Goal: Task Accomplishment & Management: Manage account settings

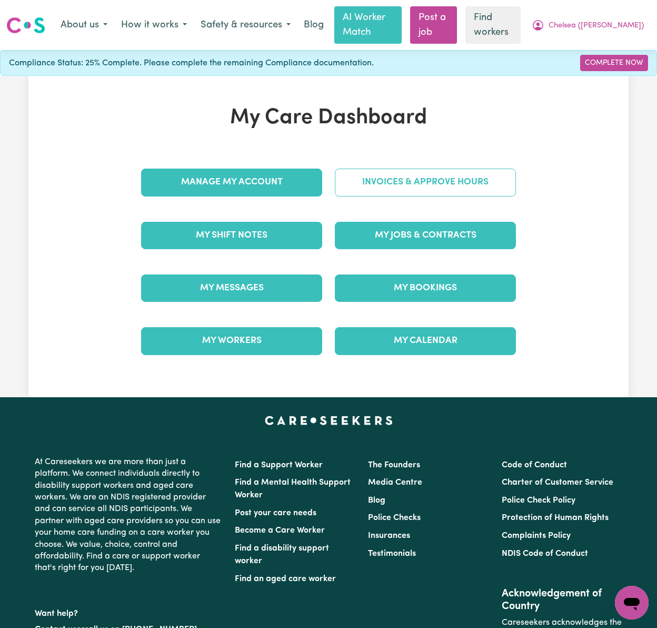
click at [479, 183] on link "Invoices & Approve Hours" at bounding box center [425, 182] width 181 height 27
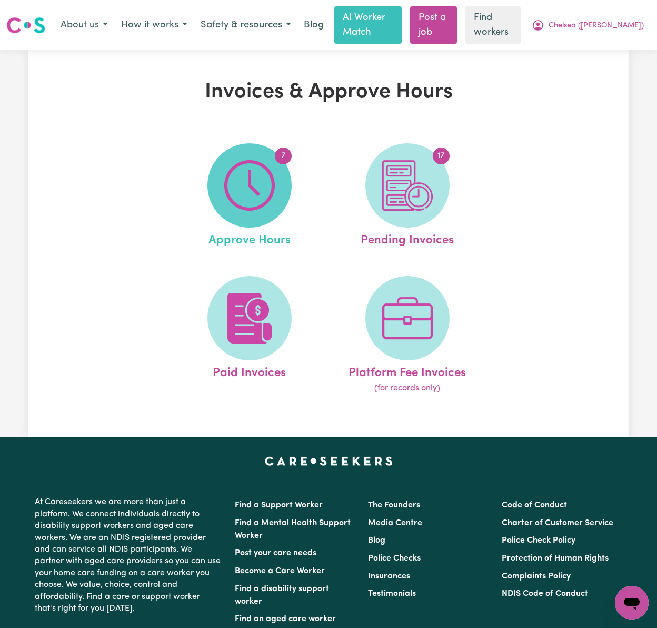
click at [274, 195] on img at bounding box center [249, 185] width 51 height 51
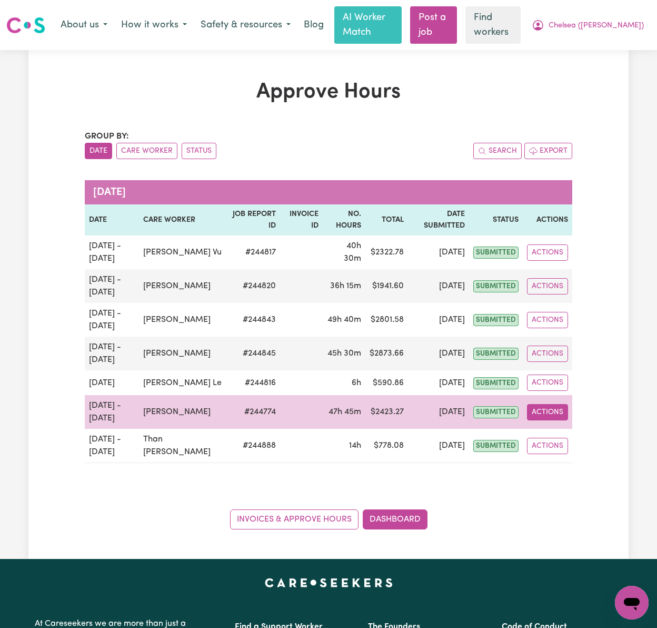
click at [550, 411] on button "Actions" at bounding box center [547, 412] width 41 height 16
click at [574, 430] on link "View Job Report" at bounding box center [573, 436] width 90 height 21
select select "pm"
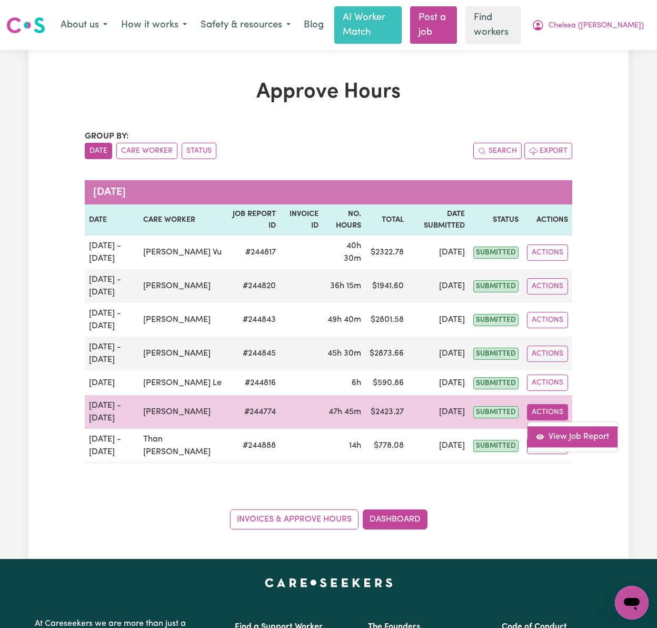
select select "pm"
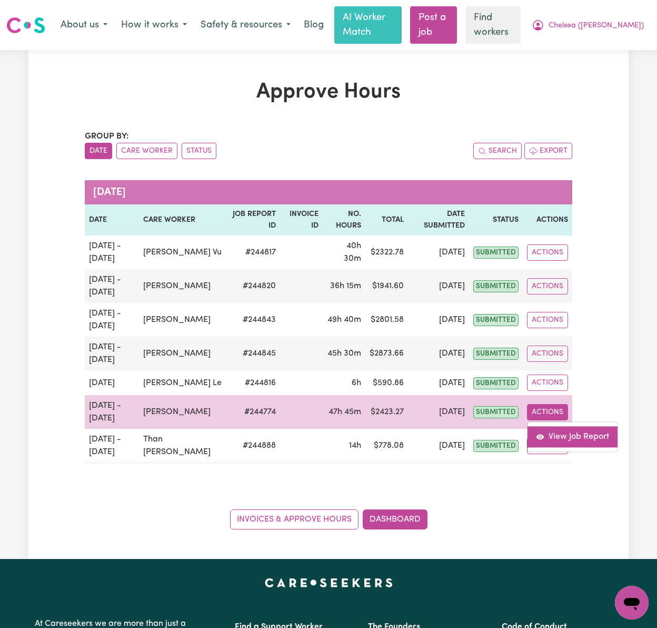
select select "pm"
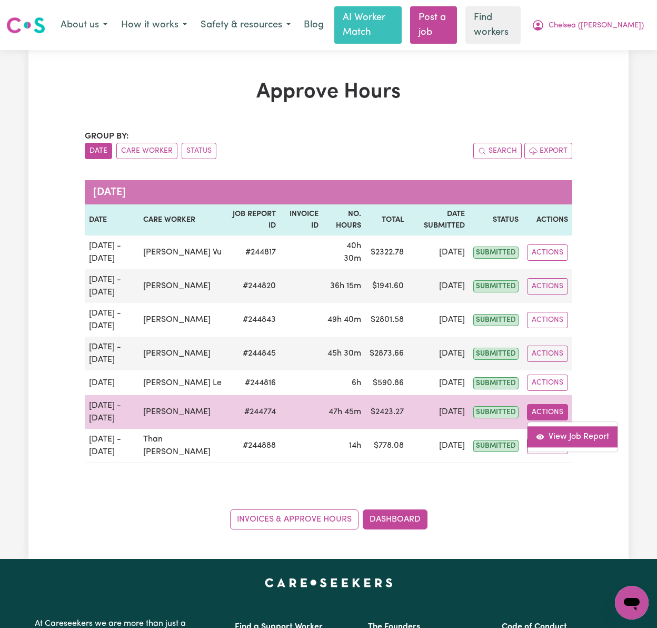
select select "pm"
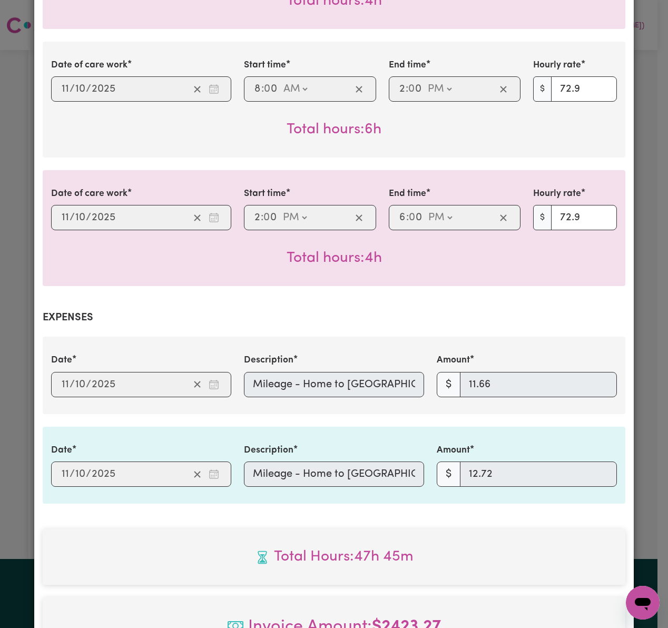
scroll to position [0, 114]
click at [449, 376] on div "Date 2025-10-11 11 / 10 / 2025 Description Mileage - Home to Maribyrnong Aquati…" at bounding box center [334, 374] width 578 height 43
click at [496, 459] on div "Date 2025-10-11 11 / 10 / 2025 Description Mileage - Home to Avondale Heights L…" at bounding box center [334, 465] width 578 height 43
click at [526, 546] on span "Total Hours: 47h 45m" at bounding box center [334, 557] width 566 height 22
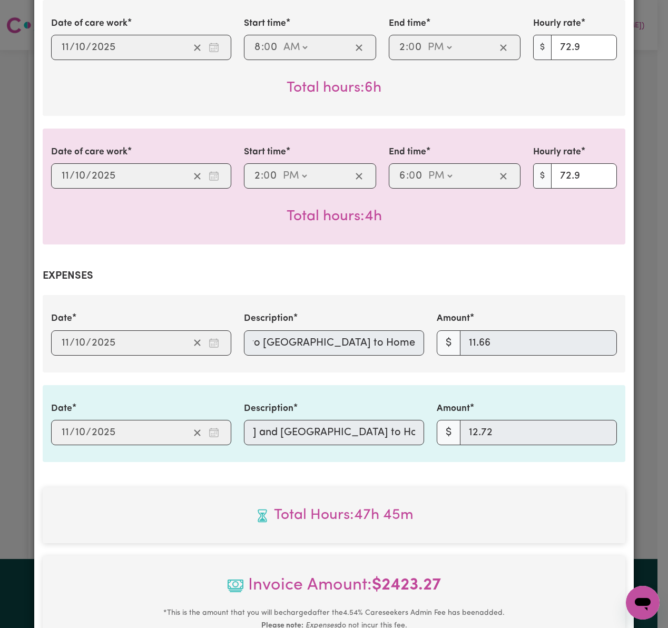
scroll to position [1646, 0]
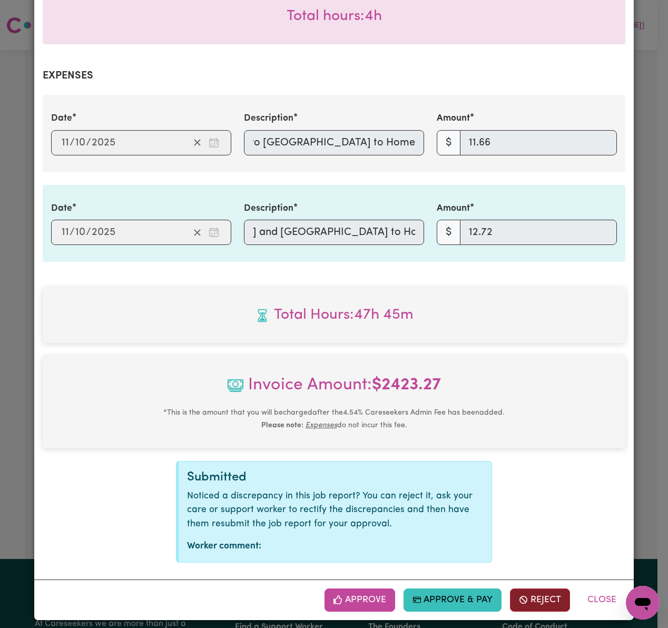
click at [538, 588] on button "Reject" at bounding box center [540, 599] width 60 height 23
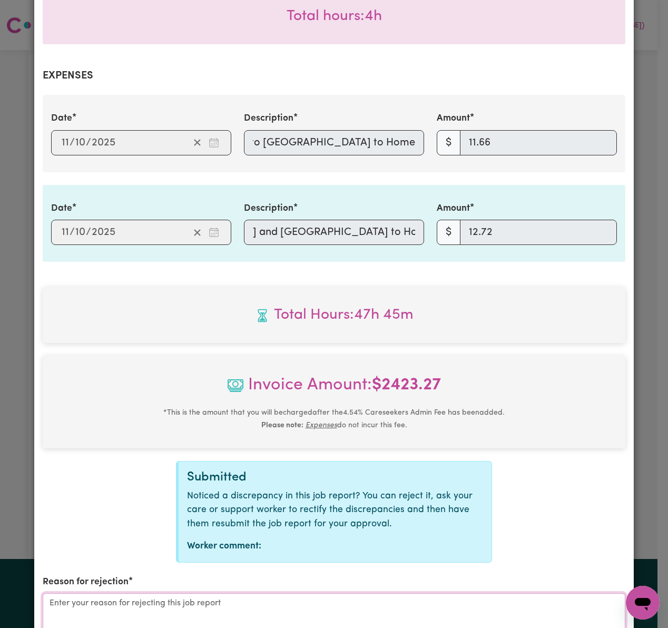
click at [375, 599] on textarea "Reason for rejection" at bounding box center [334, 632] width 583 height 79
type textarea "v"
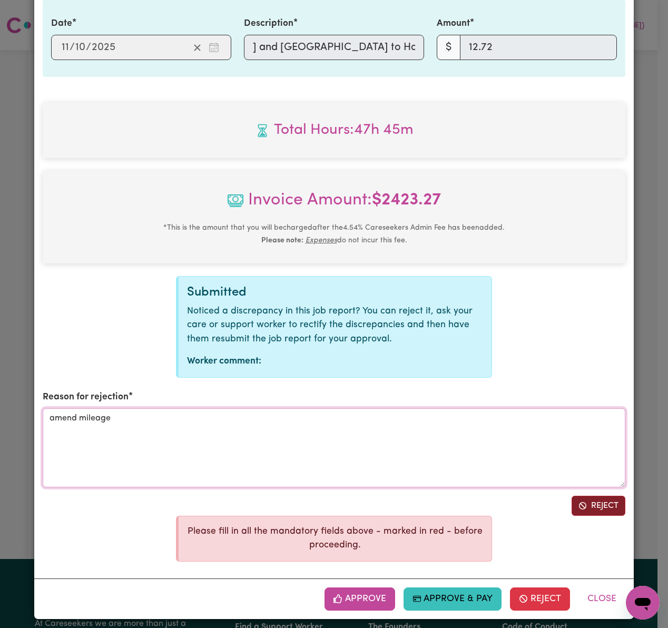
type textarea "amend mileage"
click at [590, 503] on button "Reject" at bounding box center [599, 506] width 54 height 20
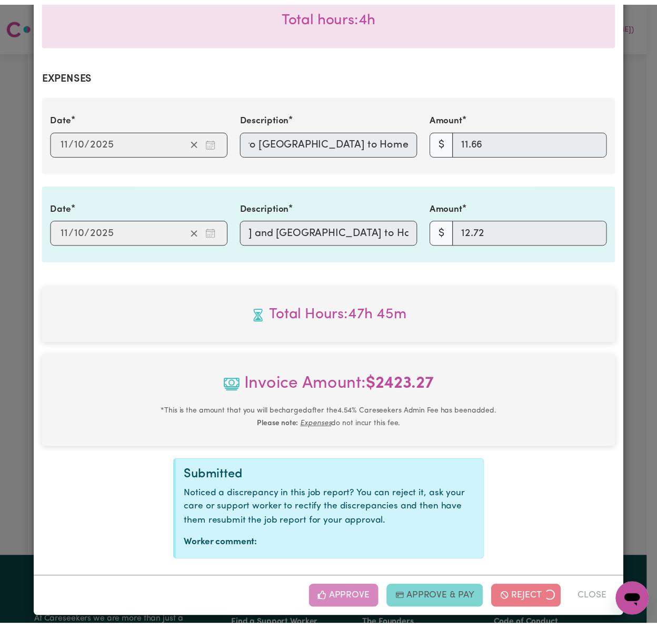
scroll to position [1540, 0]
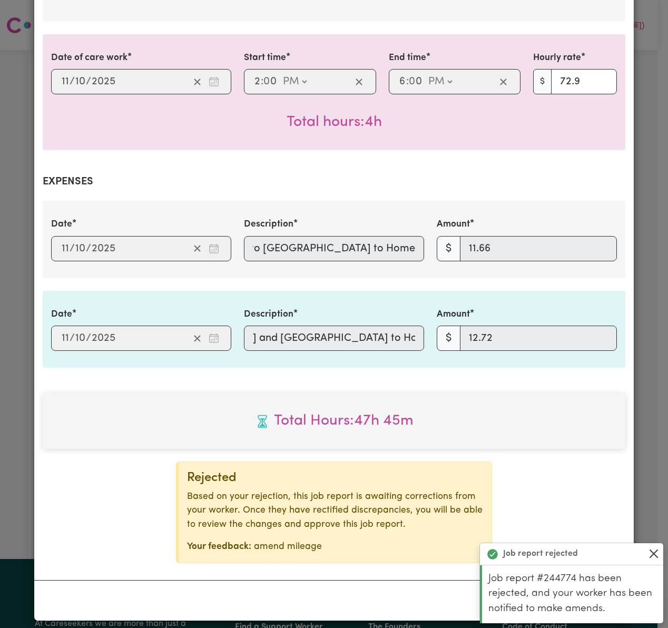
click at [653, 553] on button "Close" at bounding box center [653, 553] width 13 height 13
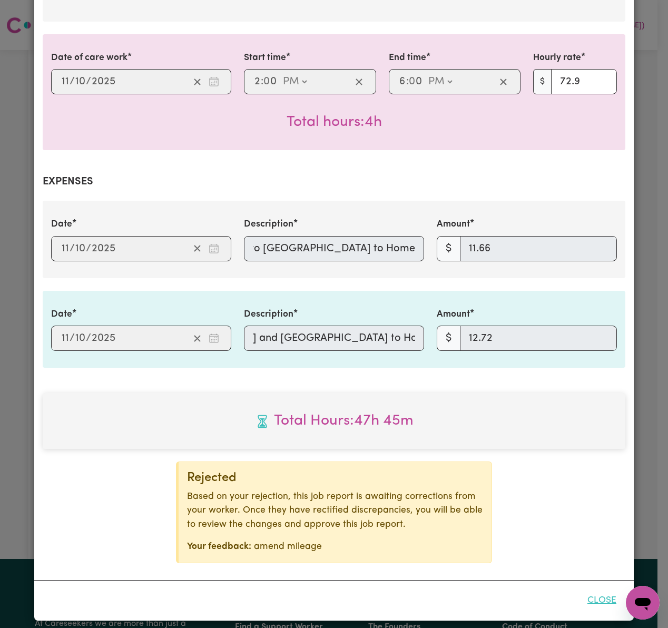
click at [590, 593] on button "Close" at bounding box center [601, 600] width 47 height 23
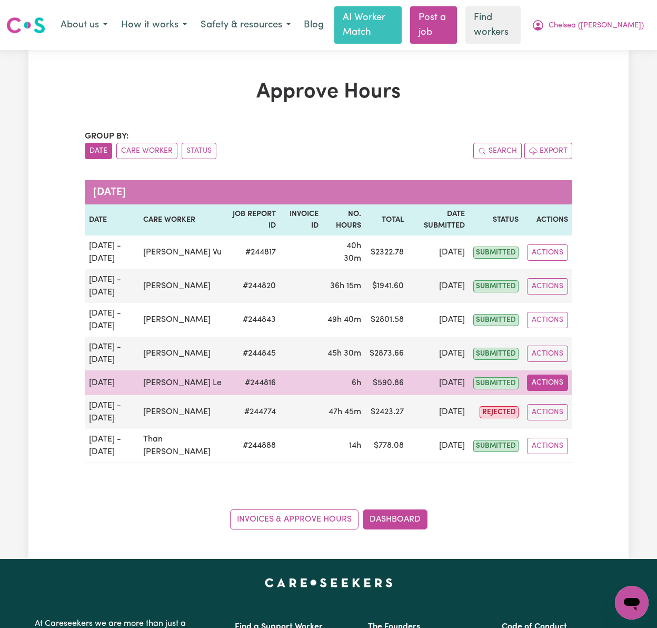
click at [567, 379] on button "Actions" at bounding box center [547, 383] width 41 height 16
click at [567, 400] on link "View Job Report" at bounding box center [573, 407] width 90 height 21
select select "pm"
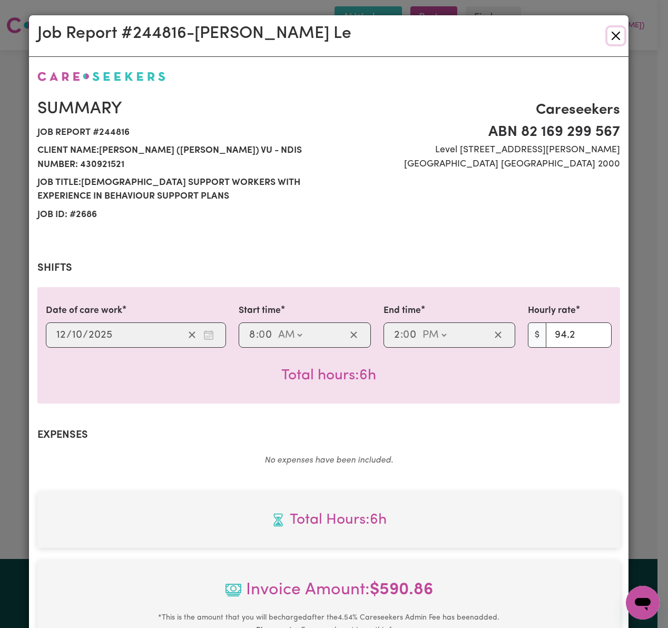
click at [608, 34] on button "Close" at bounding box center [615, 35] width 17 height 17
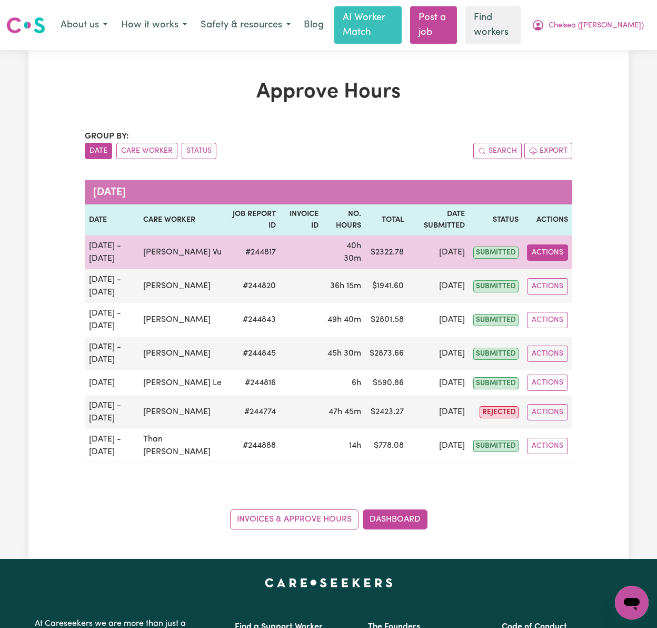
drag, startPoint x: 550, startPoint y: 260, endPoint x: 553, endPoint y: 255, distance: 5.7
click at [550, 260] on button "Actions" at bounding box center [547, 252] width 41 height 16
click at [557, 271] on link "View Job Report" at bounding box center [573, 277] width 90 height 21
select select "pm"
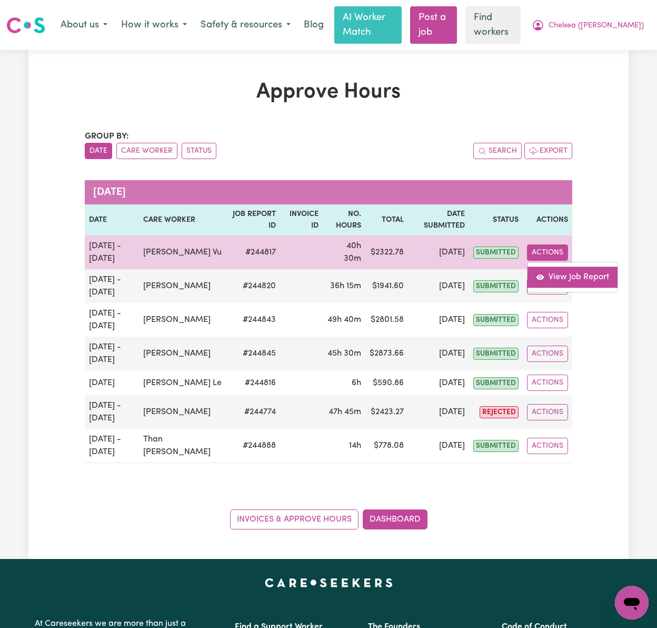
select select "pm"
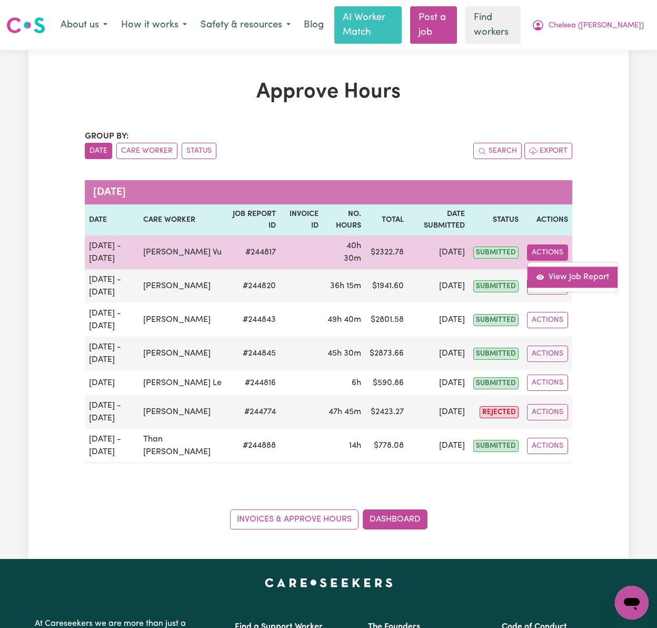
select select "pm"
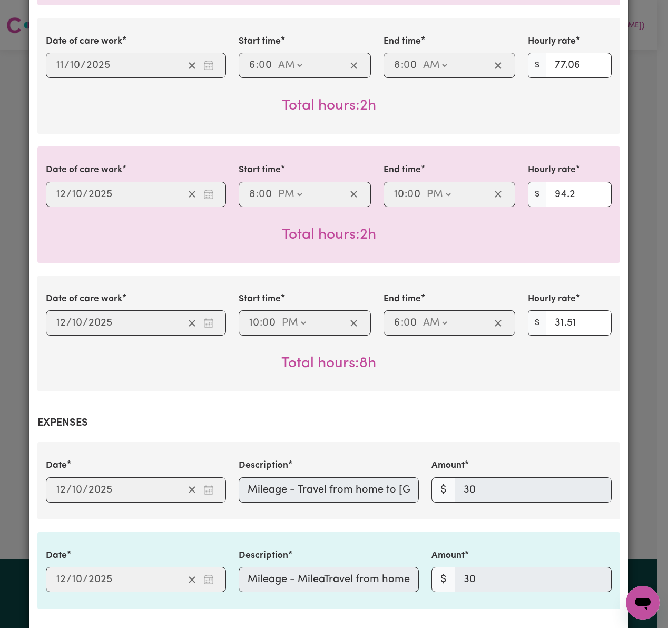
scroll to position [0, 338]
click at [416, 480] on div "Description Mileage - Travel from home to St. Peter Chanel, Deerpark and back (…" at bounding box center [328, 480] width 193 height 43
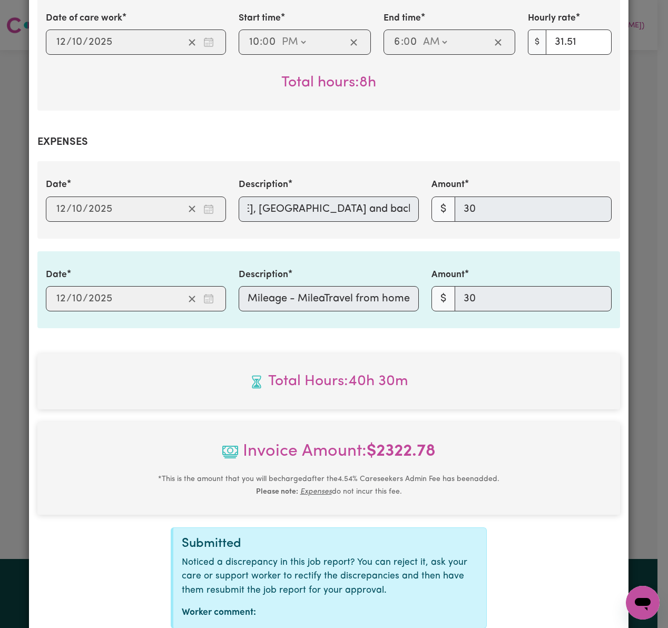
scroll to position [0, 377]
click at [539, 291] on div "Date 2025-10-12 12 / 10 / 2025 Description Mileage - MileaTravel from home to S…" at bounding box center [329, 289] width 578 height 43
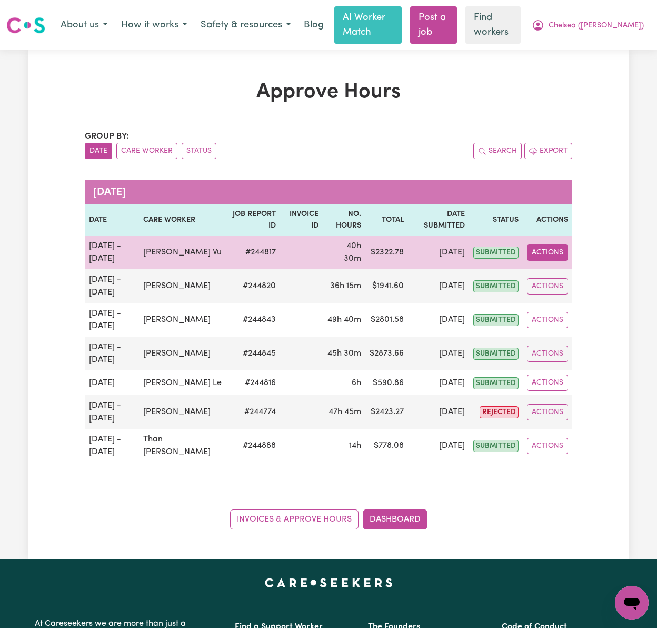
click at [562, 252] on button "Actions" at bounding box center [547, 252] width 41 height 16
click at [565, 268] on link "View Job Report" at bounding box center [573, 277] width 90 height 21
select select "pm"
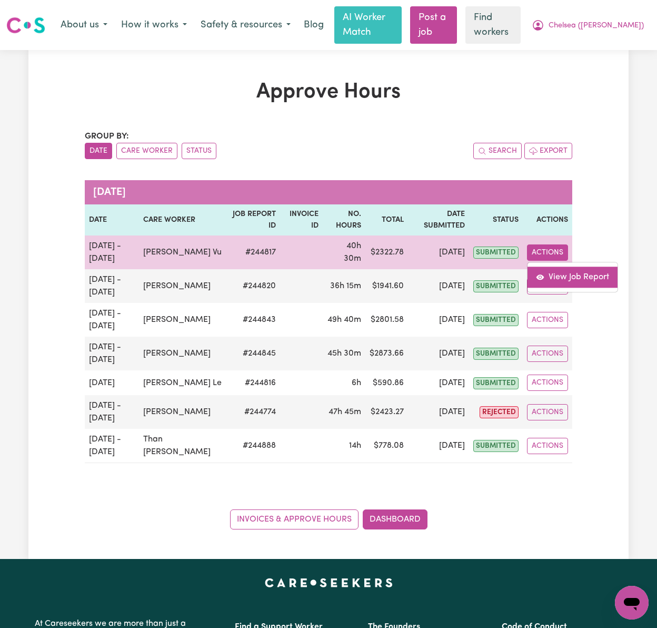
select select "pm"
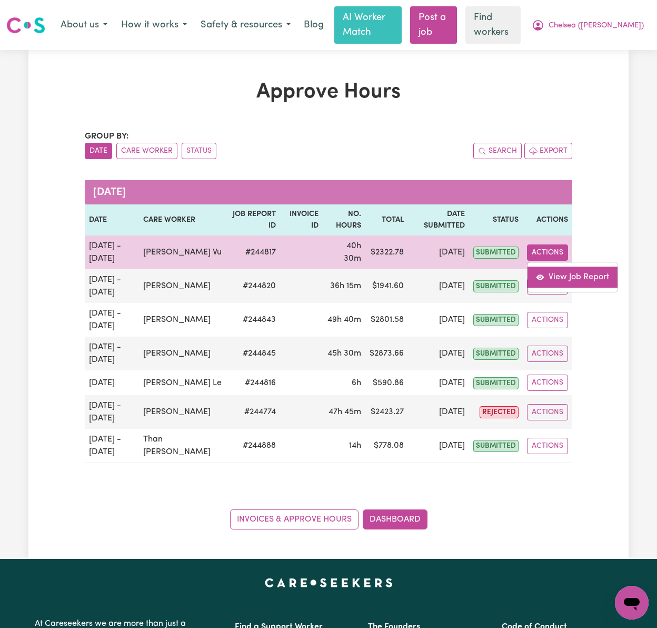
select select "pm"
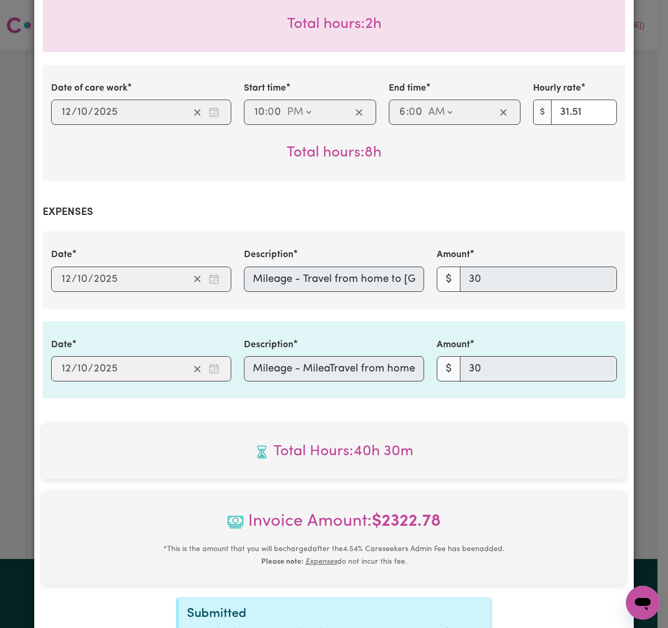
scroll to position [0, 338]
click at [537, 264] on div "Date 2025-10-12 12 / 10 / 2025 Description Mileage - Travel from home to St. Pe…" at bounding box center [334, 269] width 578 height 43
click at [461, 357] on div "Date 2025-10-12 12 / 10 / 2025 Description Mileage - MileaTravel from home to S…" at bounding box center [334, 359] width 578 height 43
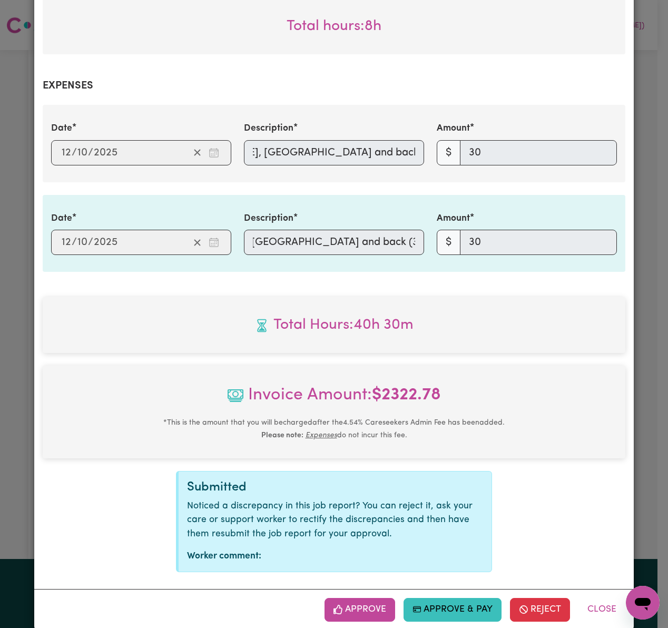
scroll to position [1259, 0]
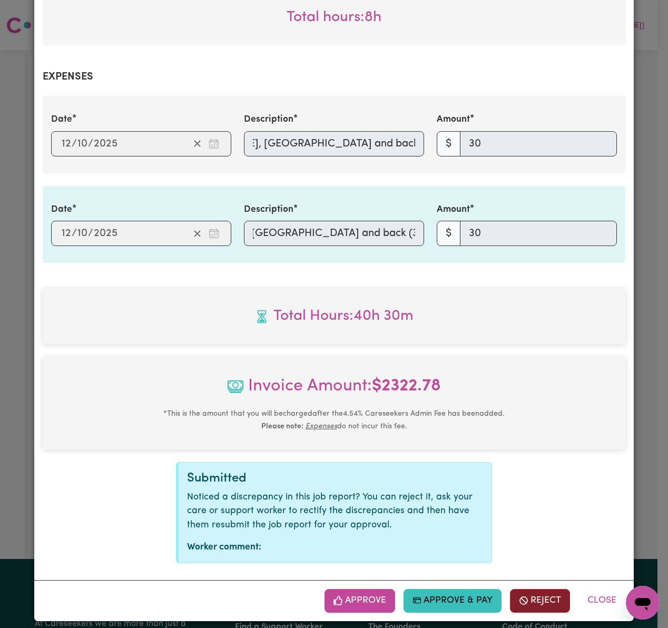
click at [542, 595] on button "Reject" at bounding box center [540, 600] width 60 height 23
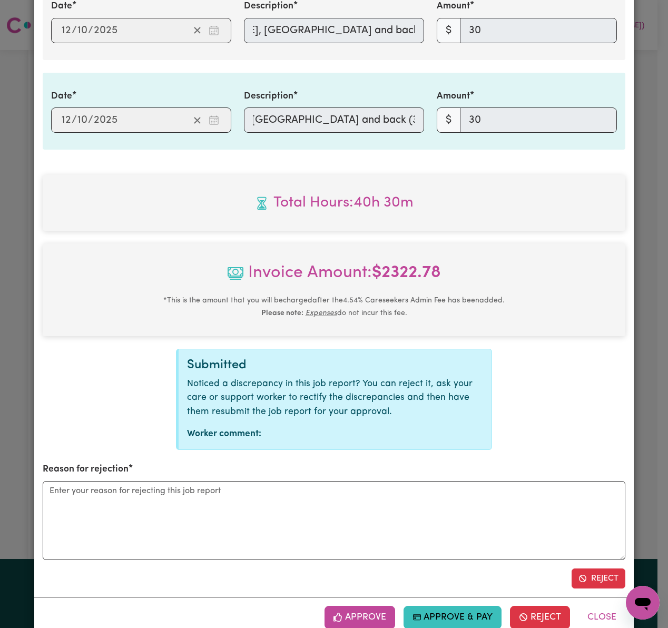
scroll to position [1389, 0]
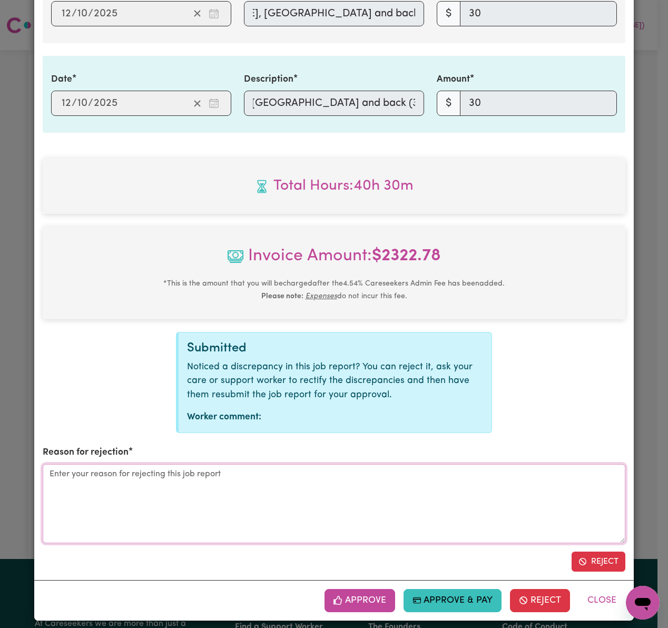
click at [428, 481] on textarea "Reason for rejection" at bounding box center [334, 503] width 583 height 79
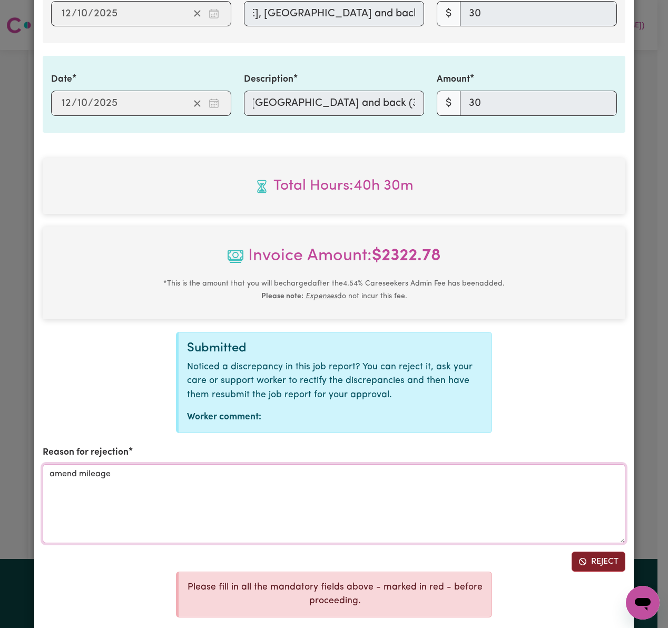
type textarea "amend mileage"
click at [587, 554] on button "Reject" at bounding box center [599, 562] width 54 height 20
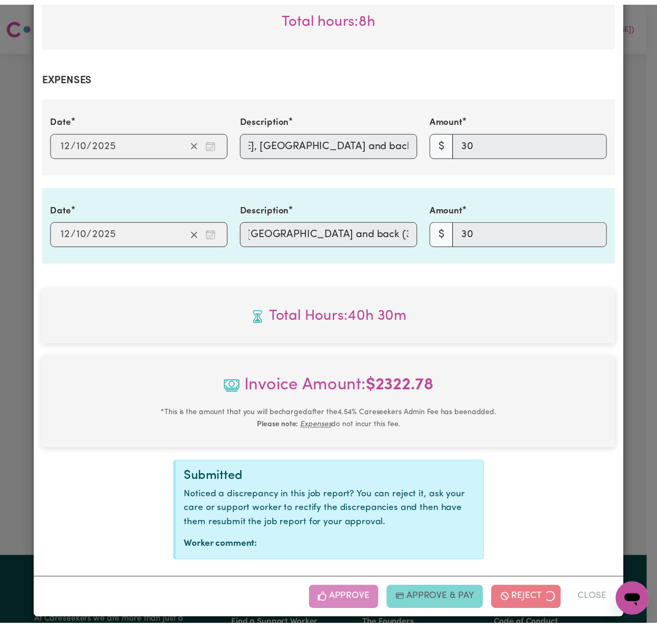
scroll to position [1153, 0]
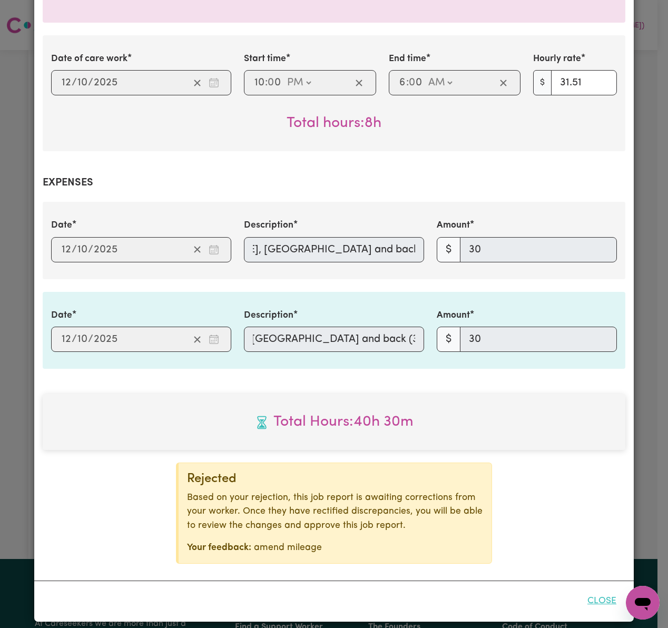
click at [605, 589] on button "Close" at bounding box center [601, 600] width 47 height 23
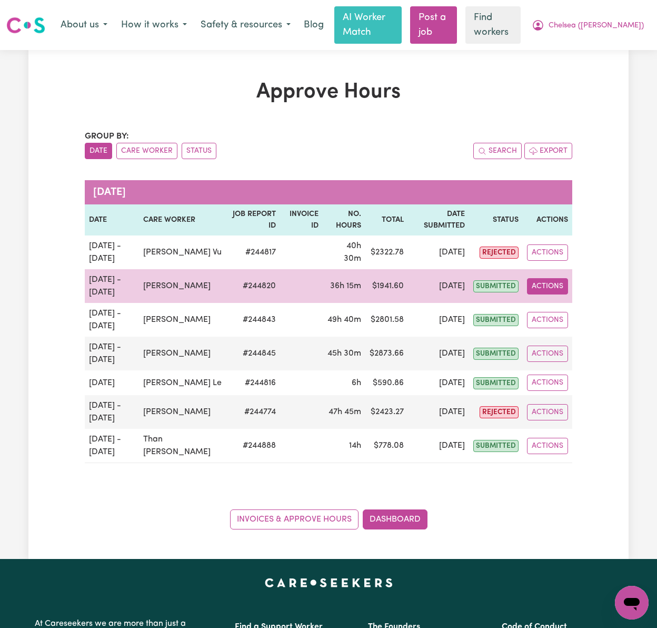
click at [565, 289] on button "Actions" at bounding box center [547, 286] width 41 height 16
click at [563, 314] on link "View Job Report" at bounding box center [573, 310] width 90 height 21
select select "pm"
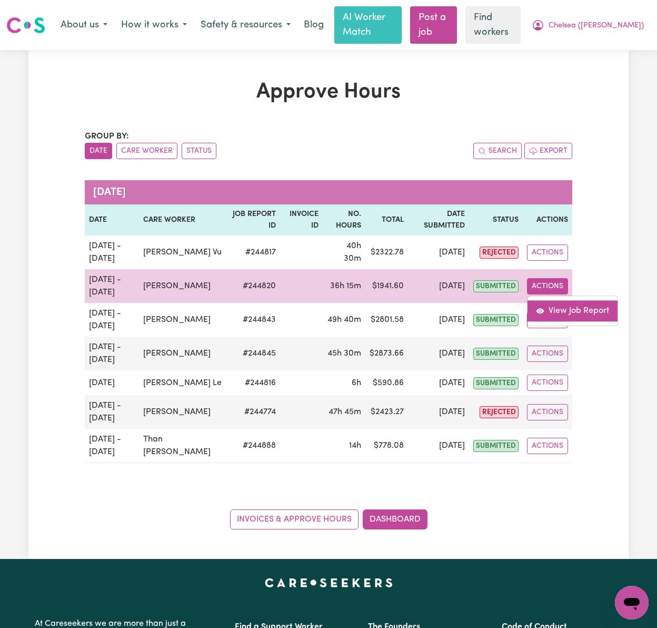
select select "pm"
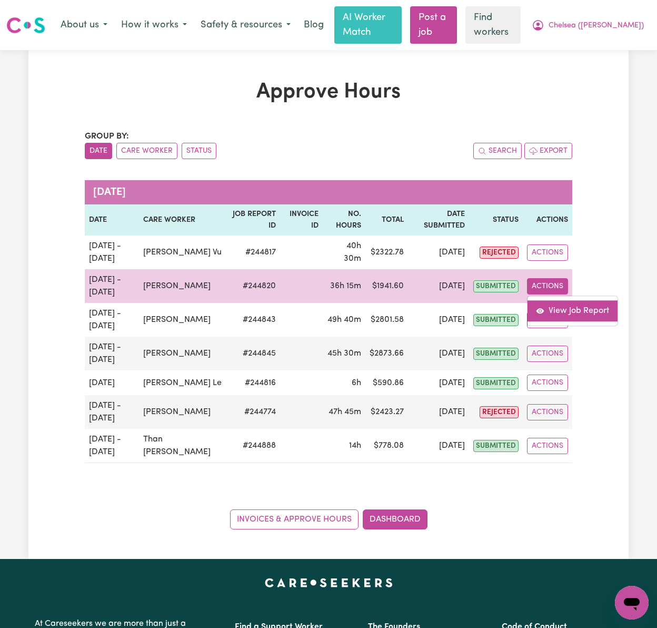
select select "pm"
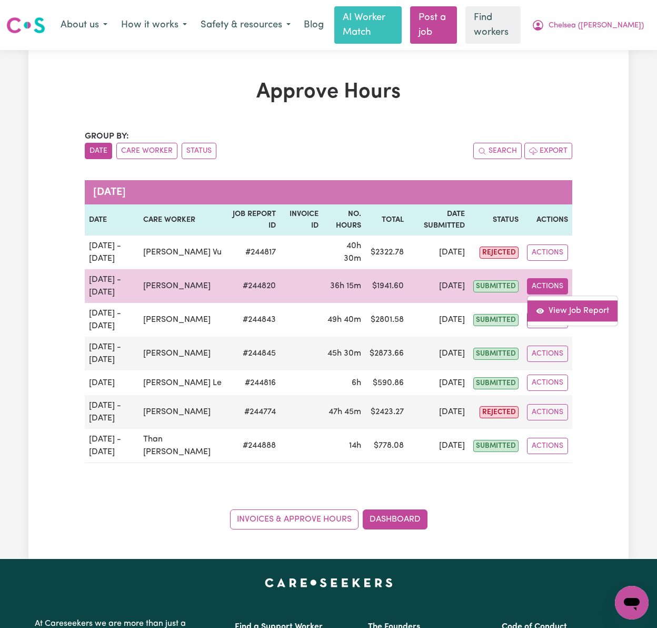
select select "pm"
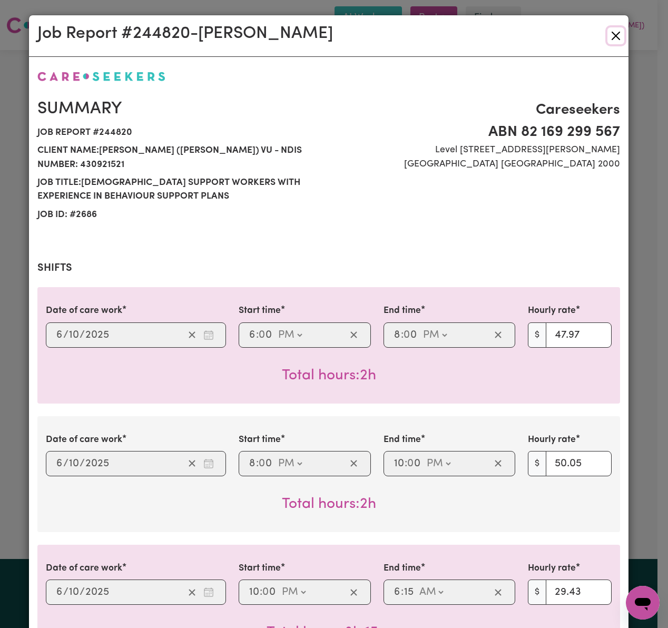
click at [614, 35] on button "Close" at bounding box center [615, 35] width 17 height 17
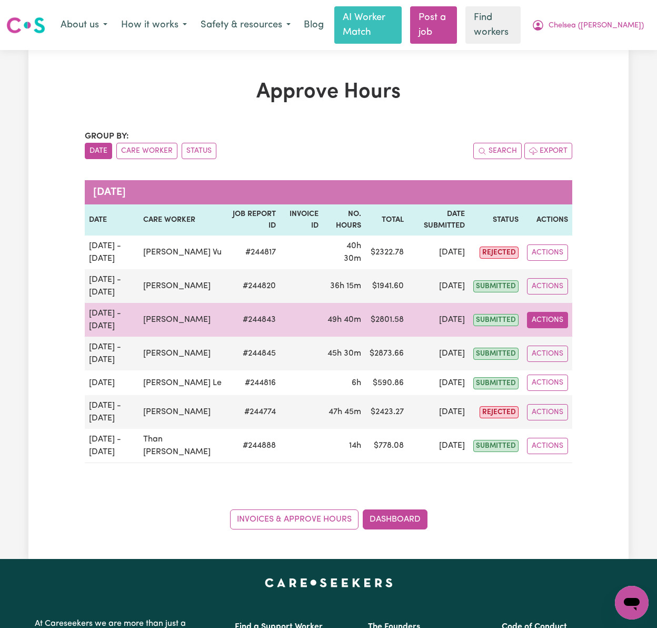
click at [558, 322] on button "Actions" at bounding box center [547, 320] width 41 height 16
click at [566, 338] on link "View Job Report" at bounding box center [573, 344] width 90 height 21
select select "pm"
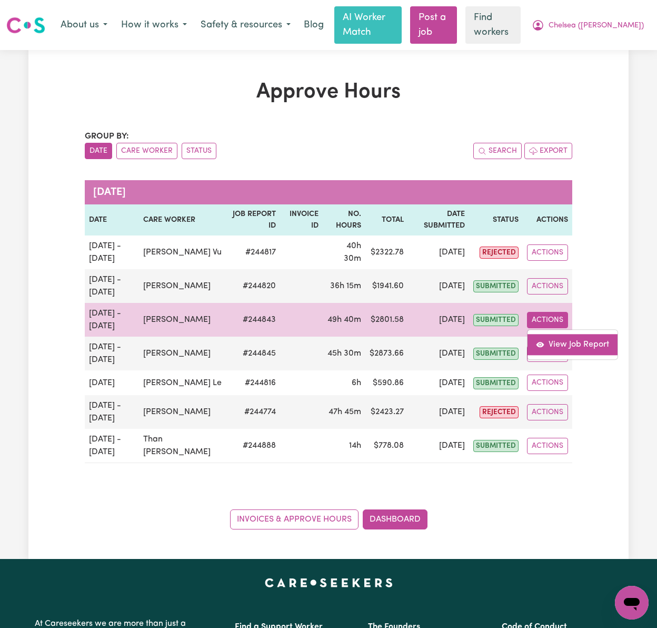
select select "pm"
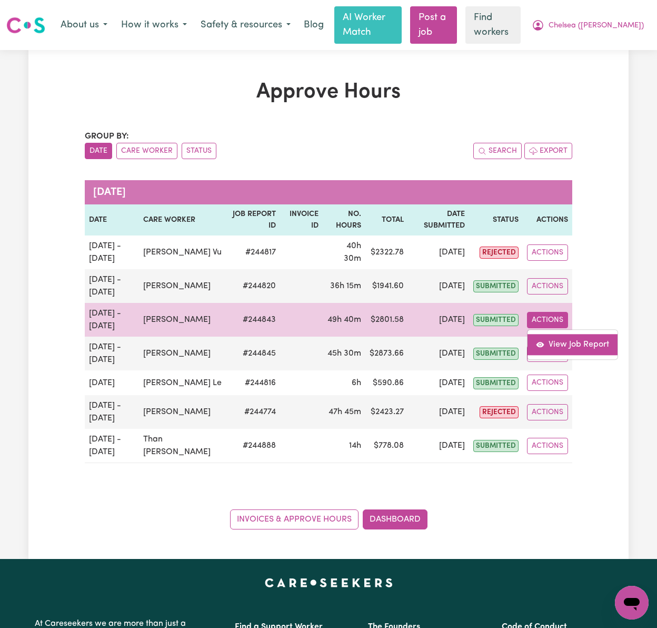
select select "pm"
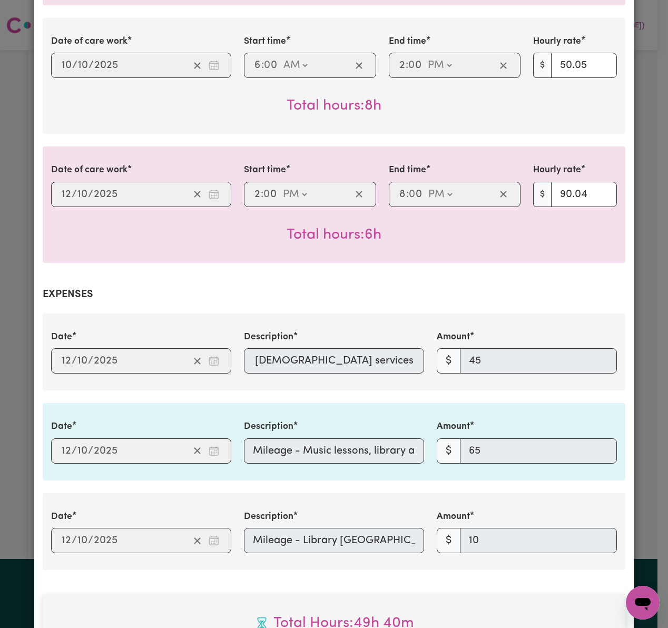
scroll to position [0, 178]
click at [435, 355] on div "Date 2025-10-12 12 / 10 / 2025 Description Mileage - Community church services …" at bounding box center [334, 351] width 578 height 43
click at [437, 430] on div "Date 2025-10-12 12 / 10 / 2025 Description Mileage - Music lessons, library and…" at bounding box center [334, 441] width 578 height 43
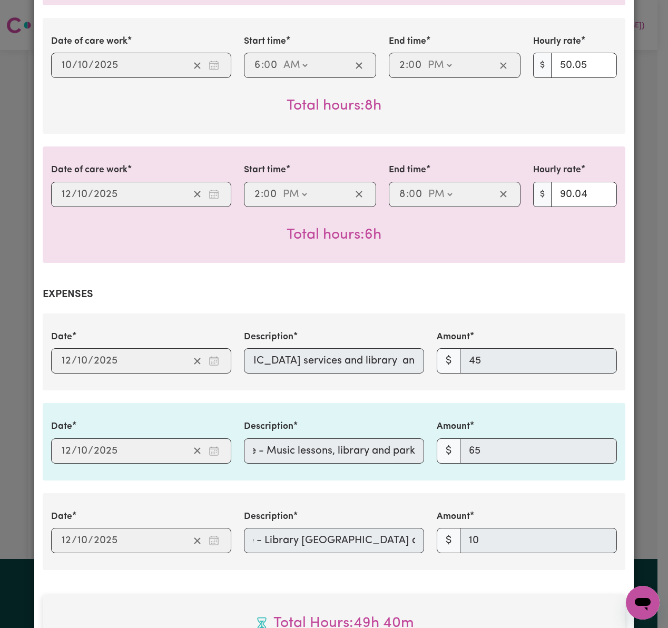
click at [515, 534] on div "Date 2025-10-12 12 / 10 / 2025 Description Mileage - Library moonee pond and pa…" at bounding box center [334, 531] width 578 height 43
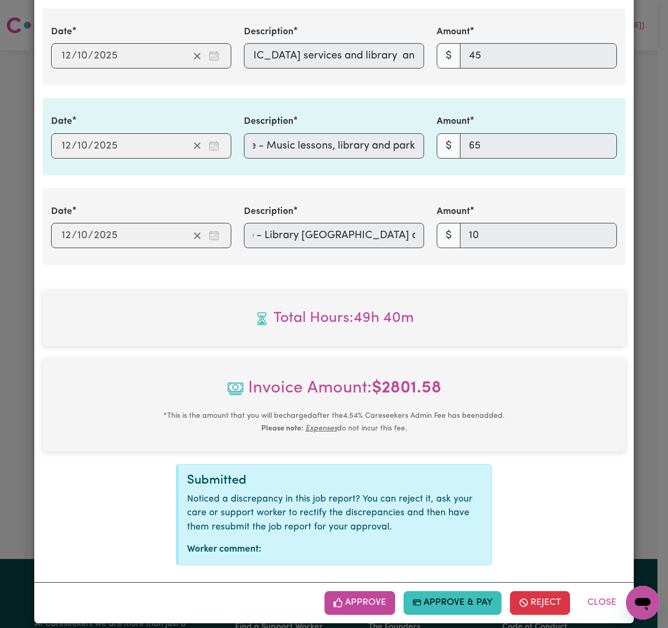
scroll to position [1220, 0]
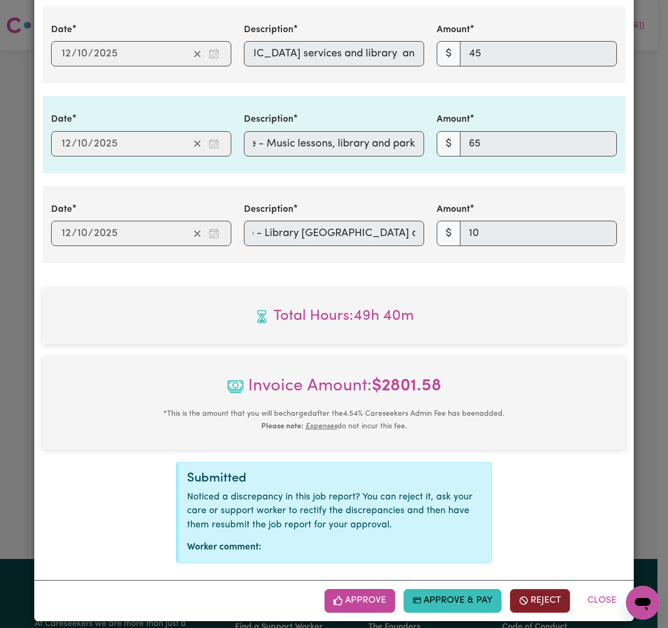
click at [539, 599] on button "Reject" at bounding box center [540, 600] width 60 height 23
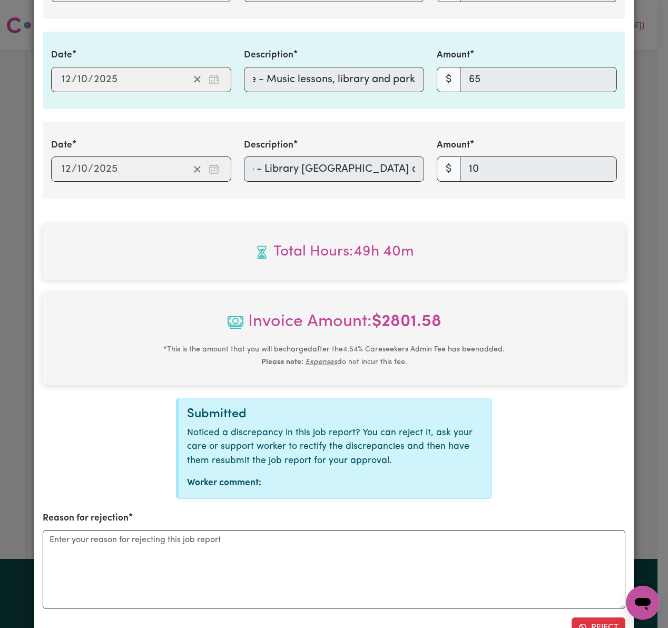
scroll to position [1290, 0]
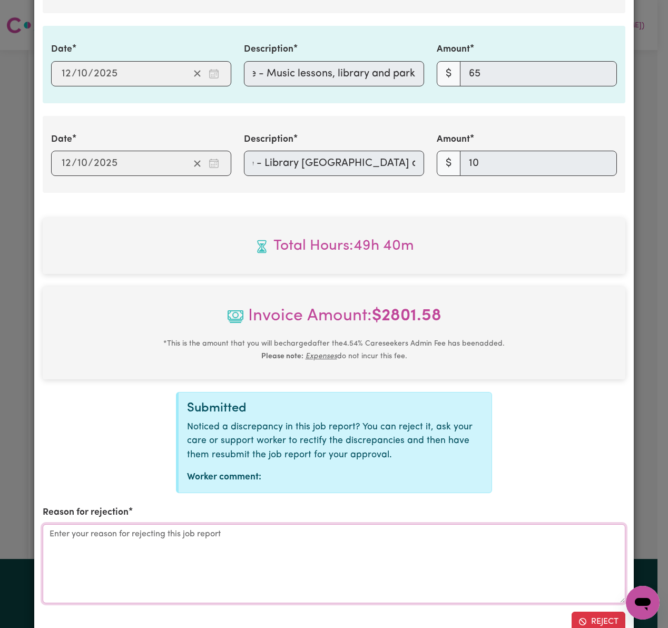
click at [496, 569] on textarea "Reason for rejection" at bounding box center [334, 563] width 583 height 79
type textarea "amend mileage"
click at [603, 612] on button "Reject" at bounding box center [599, 622] width 54 height 20
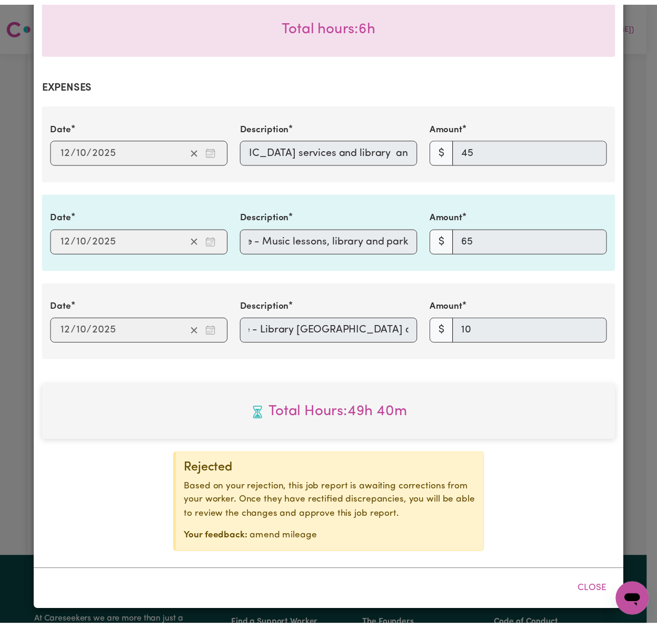
scroll to position [1114, 0]
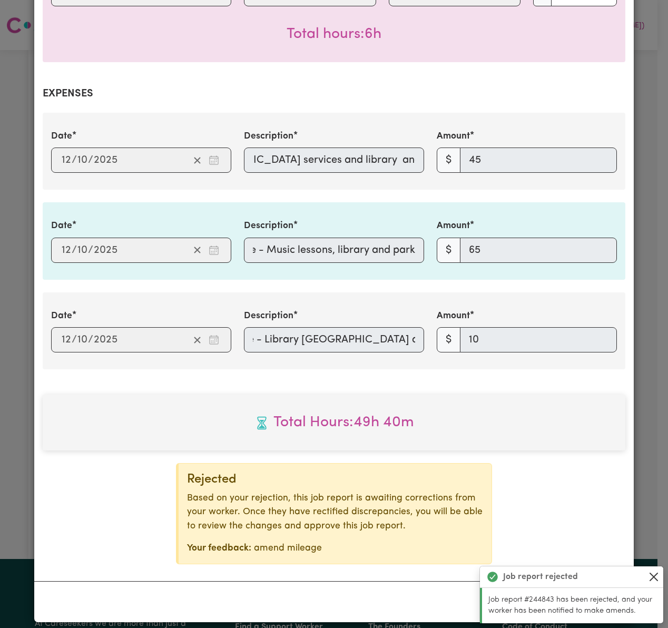
click at [654, 577] on button "Close" at bounding box center [653, 576] width 13 height 13
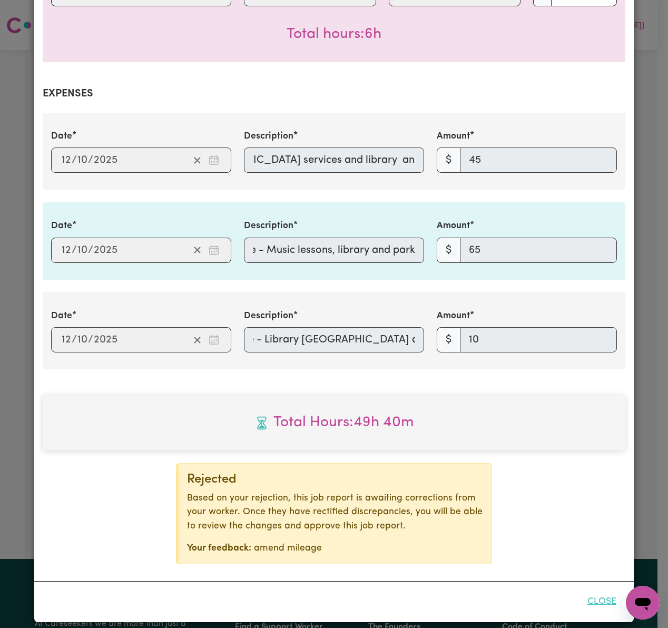
click at [589, 590] on button "Close" at bounding box center [601, 601] width 47 height 23
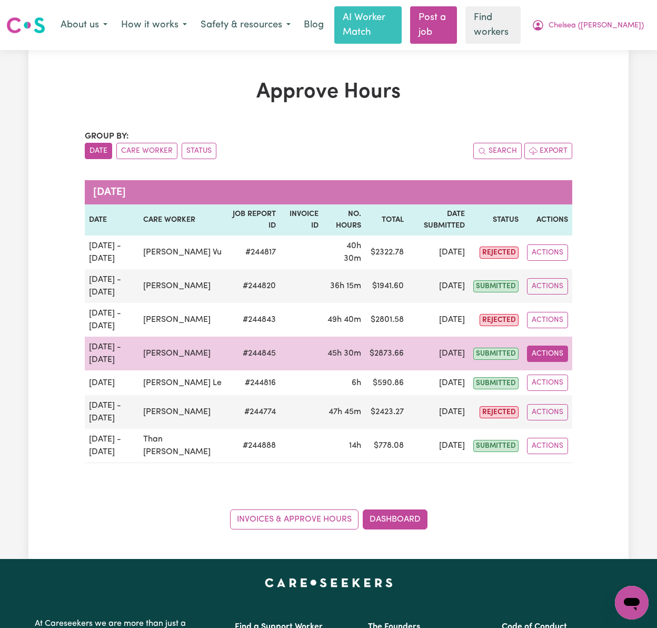
click at [552, 352] on button "Actions" at bounding box center [547, 354] width 41 height 16
click at [570, 372] on link "View Job Report" at bounding box center [573, 378] width 90 height 21
select select "pm"
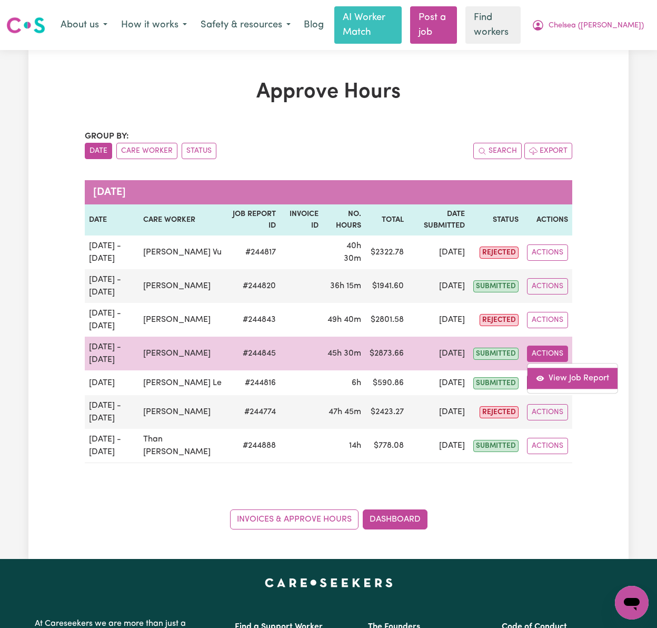
select select "pm"
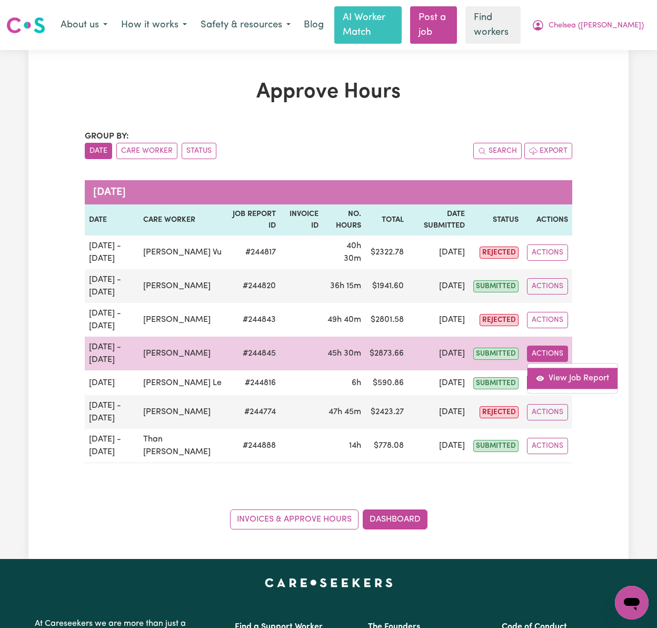
select select "pm"
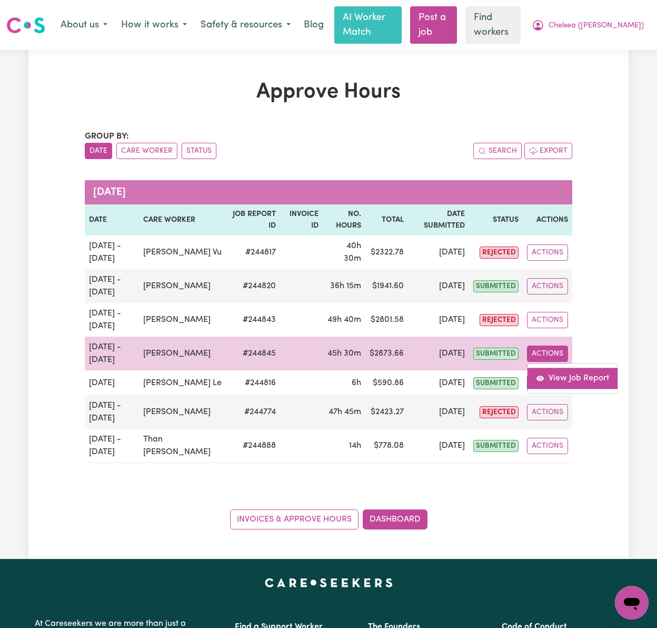
select select "pm"
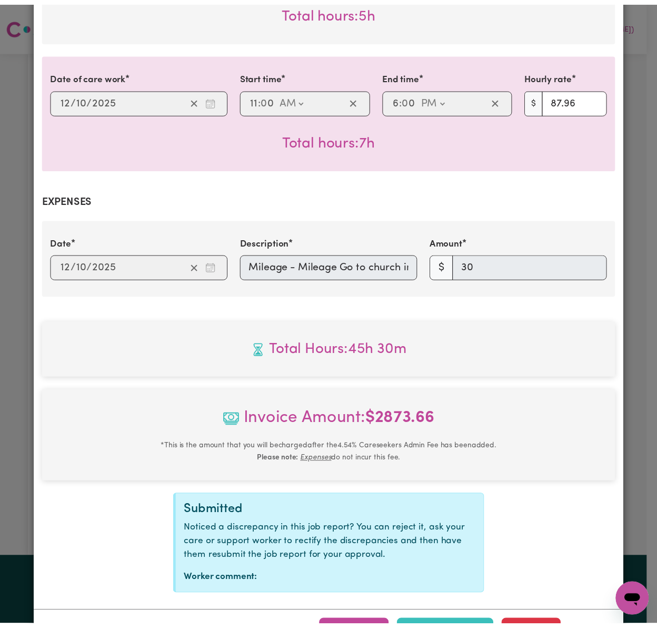
scroll to position [0, 55]
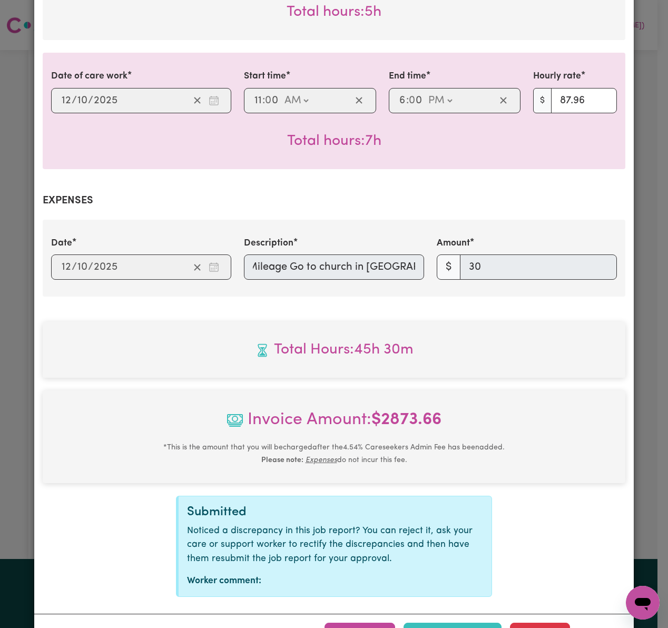
click at [525, 259] on div "Date [DATE] [DATE] Description Mileage - Mileage Go to [DEMOGRAPHIC_DATA] in [G…" at bounding box center [334, 258] width 578 height 43
click at [599, 624] on button "Close" at bounding box center [601, 634] width 47 height 23
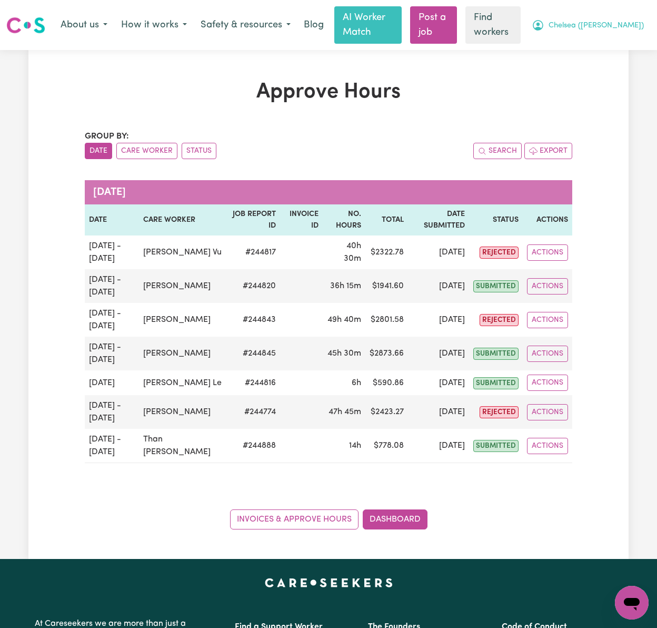
click at [619, 24] on span "Chelsea ([PERSON_NAME])" at bounding box center [596, 26] width 95 height 12
click at [609, 74] on link "Logout" at bounding box center [608, 67] width 83 height 20
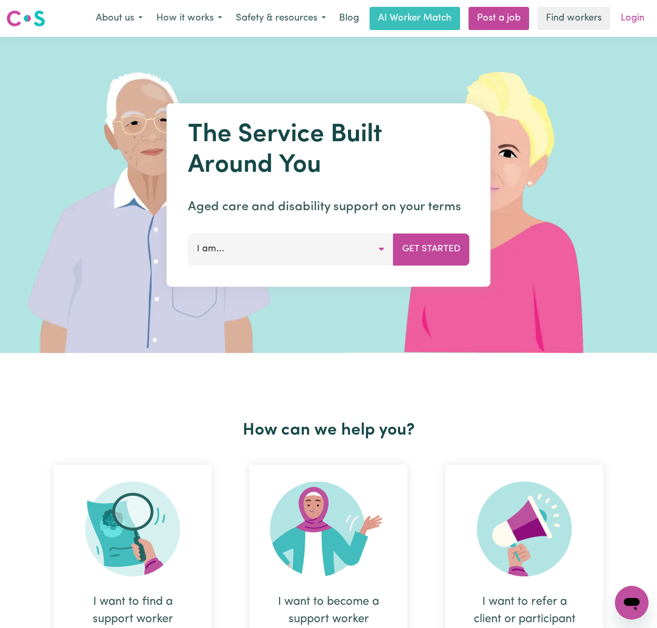
click at [624, 22] on link "Login" at bounding box center [633, 18] width 36 height 23
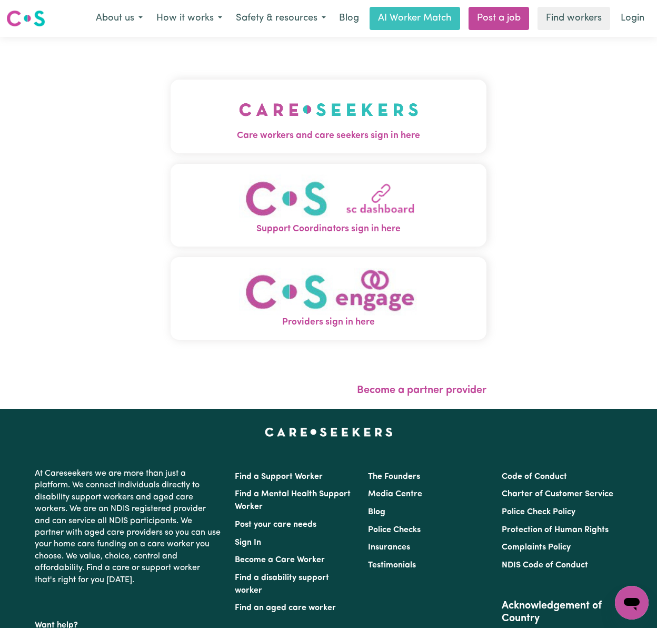
click at [317, 112] on img "Care workers and care seekers sign in here" at bounding box center [329, 109] width 180 height 39
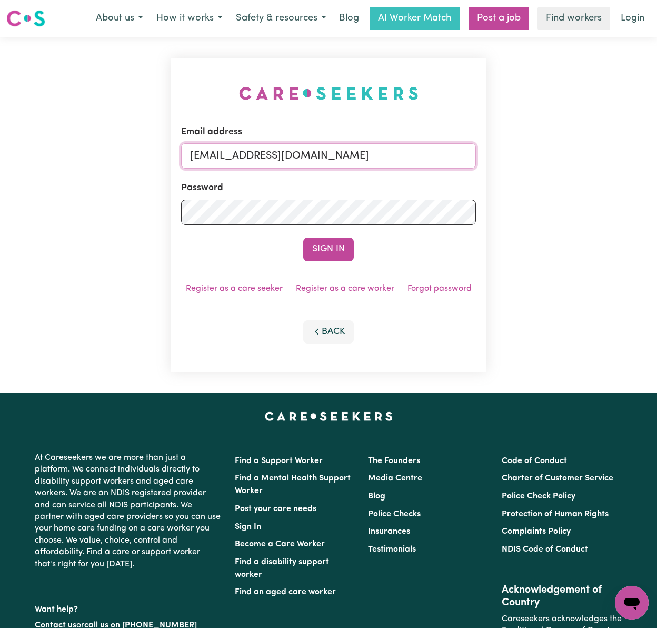
click at [266, 160] on input "[EMAIL_ADDRESS][DOMAIN_NAME]" at bounding box center [328, 155] width 295 height 25
drag, startPoint x: 245, startPoint y: 156, endPoint x: 774, endPoint y: 154, distance: 528.9
click at [657, 154] on html "Menu About us How it works Safety & resources Blog AI Worker Match Post a job F…" at bounding box center [328, 423] width 657 height 846
type input "superuser~[EMAIL_ADDRESS][DOMAIN_NAME]"
click at [303, 238] on button "Sign In" at bounding box center [328, 249] width 51 height 23
